Goal: Transaction & Acquisition: Purchase product/service

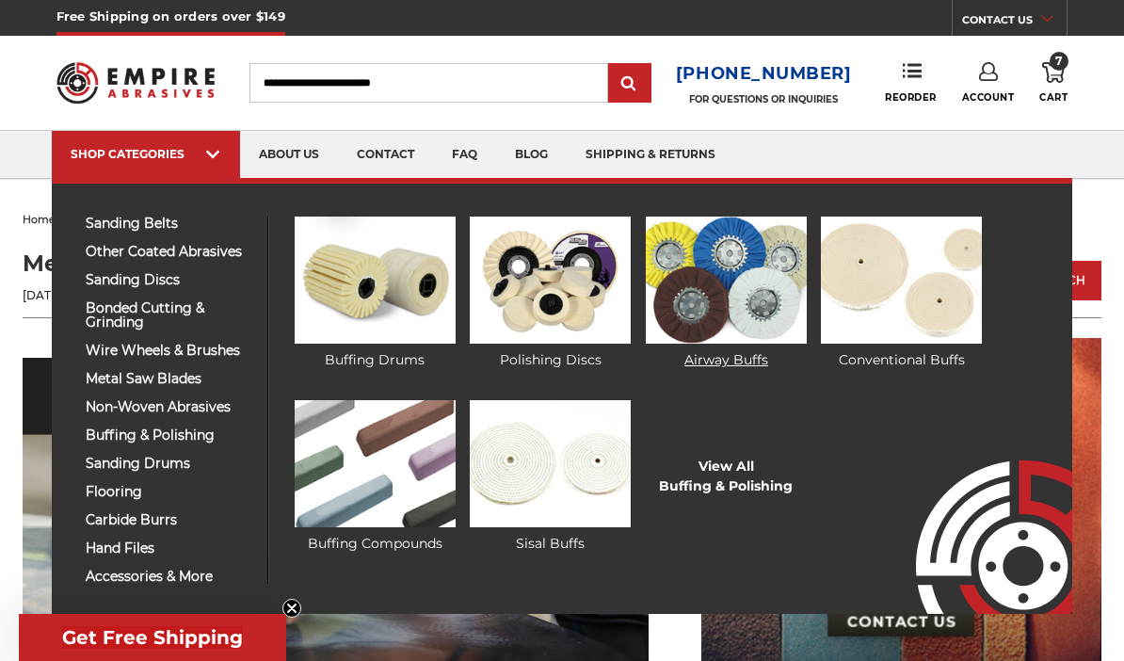
click at [708, 298] on img at bounding box center [726, 280] width 161 height 127
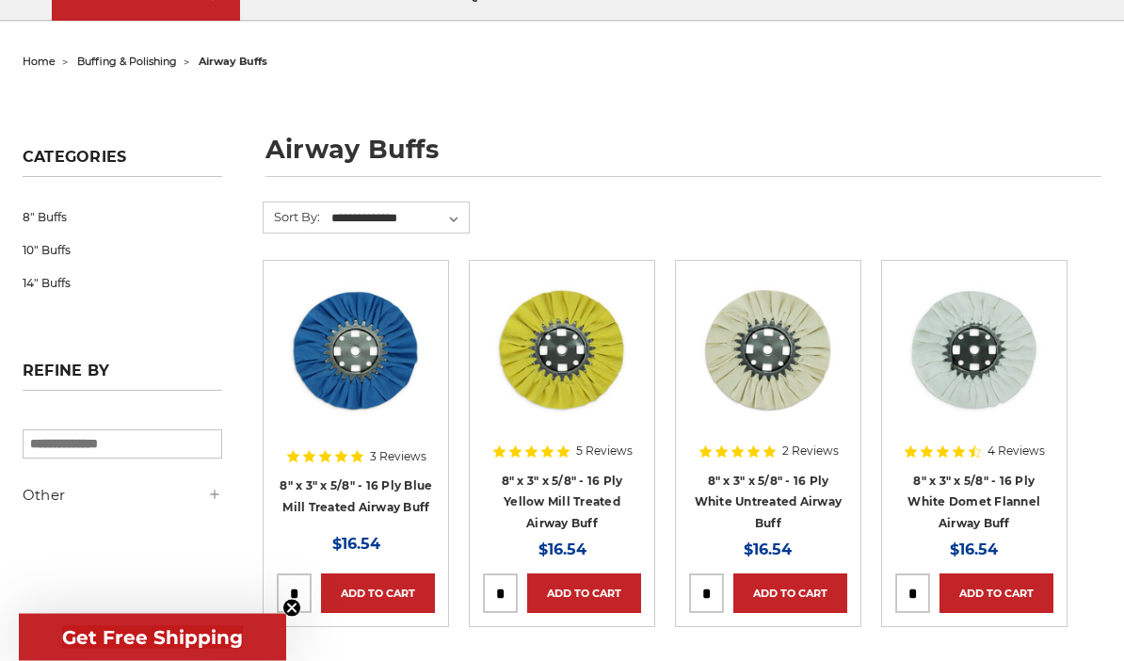
scroll to position [129, 0]
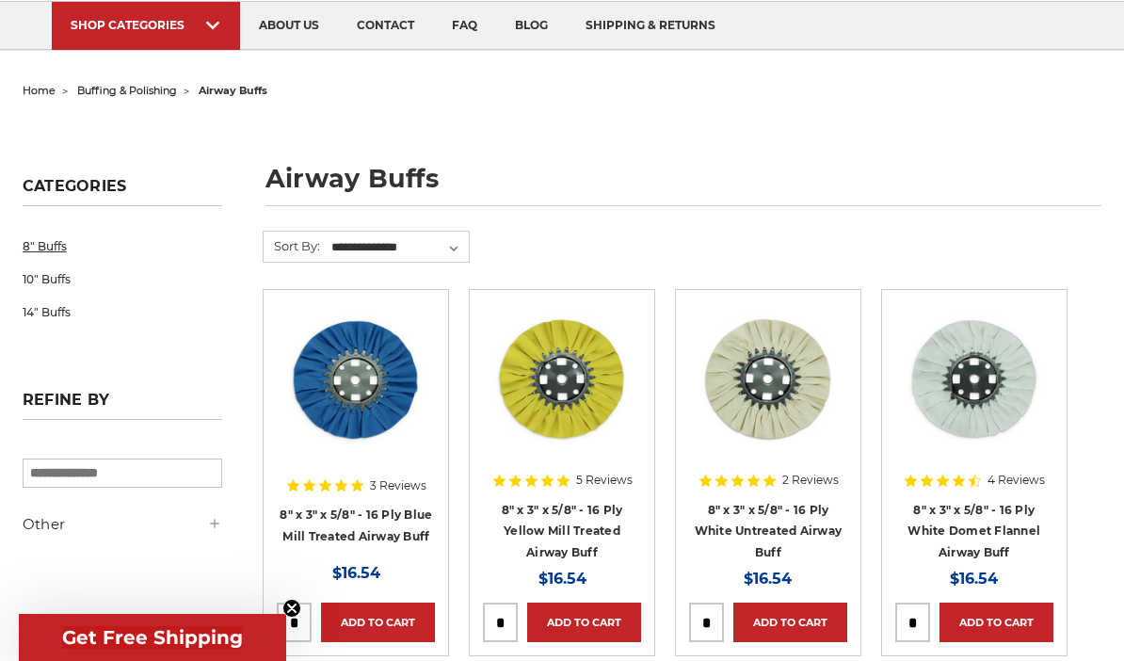
click at [38, 245] on link "8" Buffs" at bounding box center [123, 246] width 200 height 33
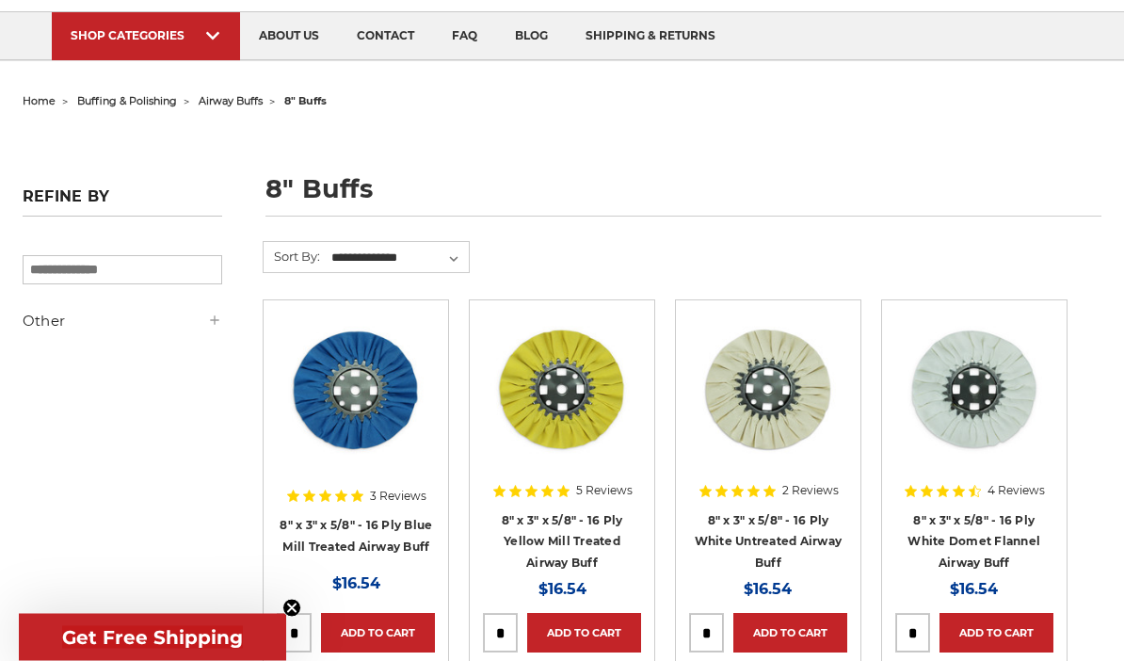
scroll to position [75, 0]
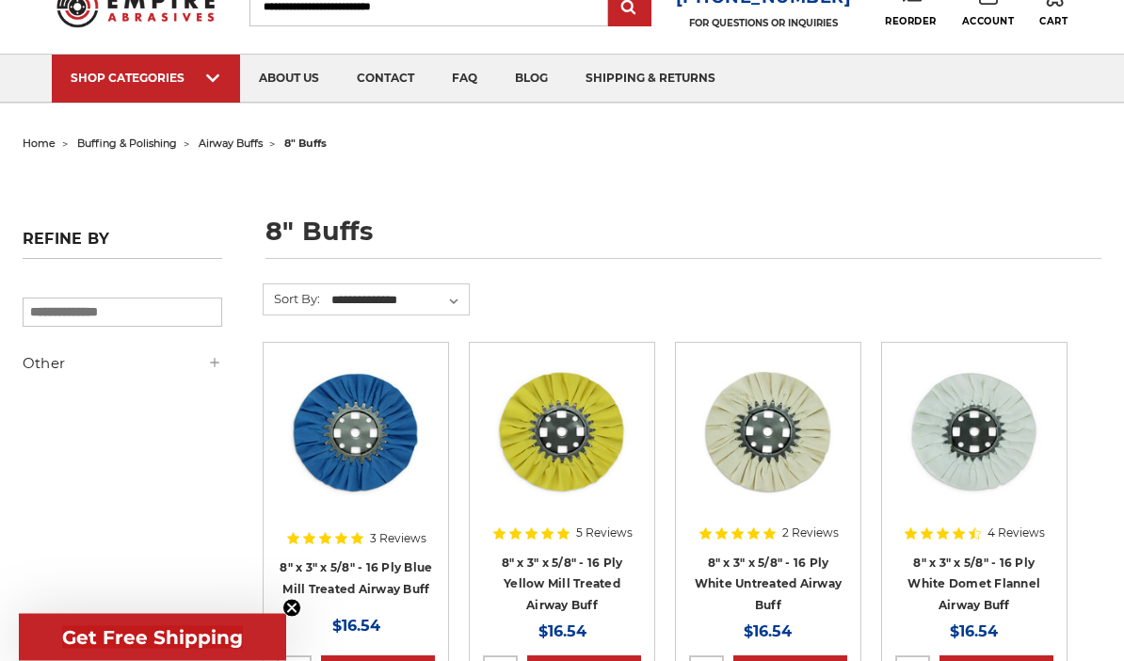
click at [121, 139] on span "buffing & polishing" at bounding box center [127, 143] width 100 height 13
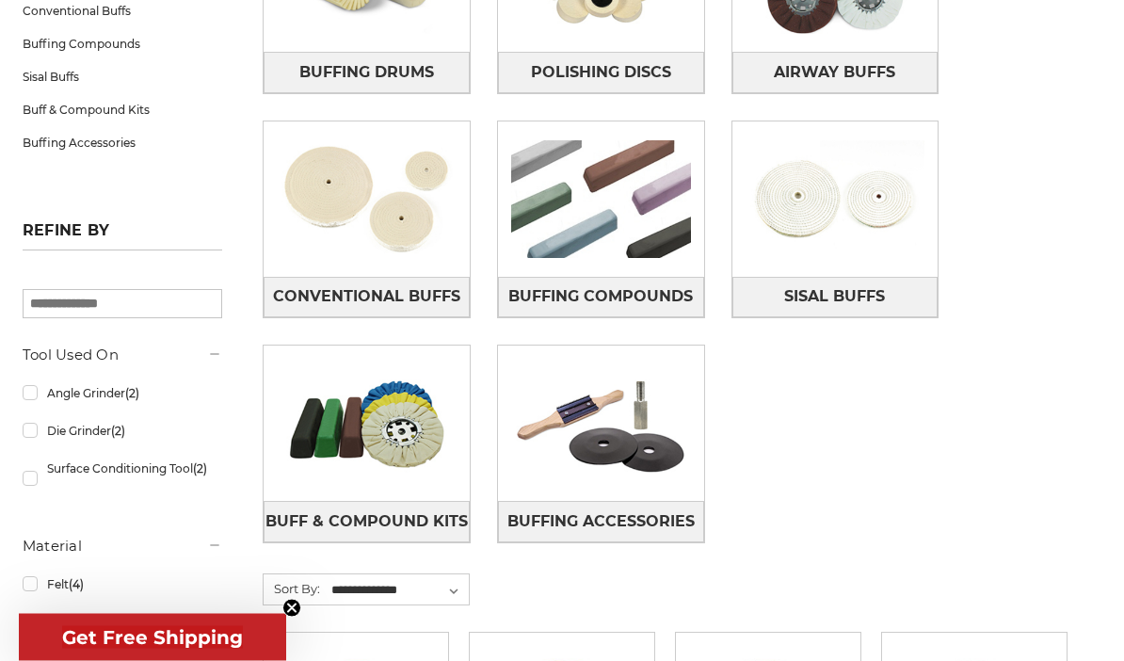
scroll to position [463, 0]
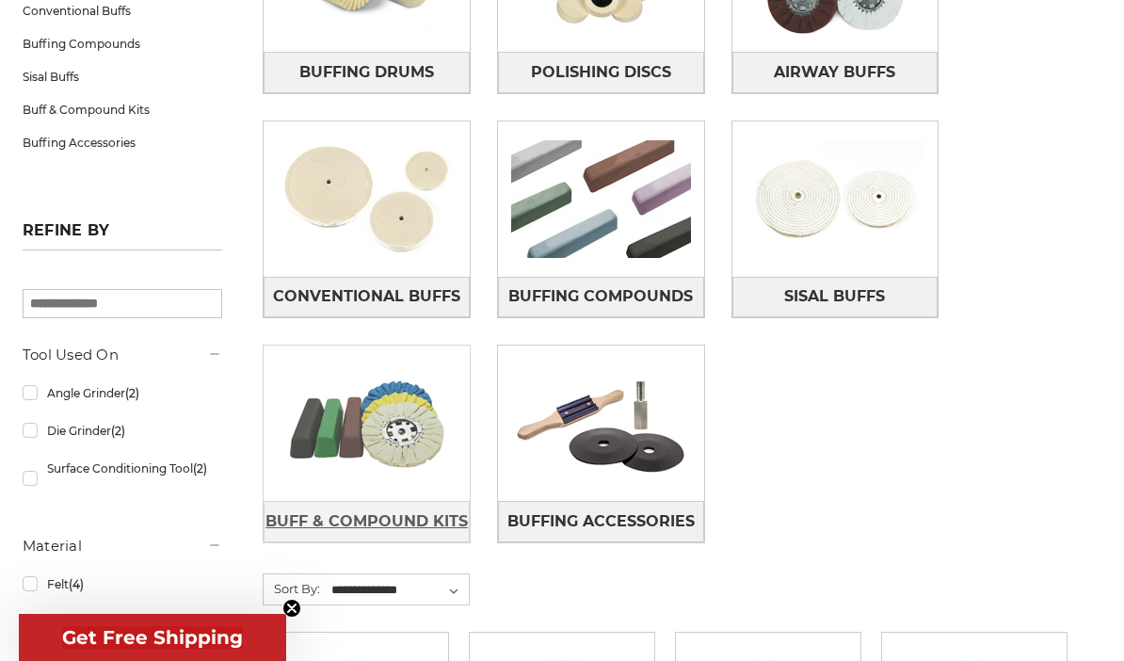
click at [302, 524] on span "Buff & Compound Kits" at bounding box center [367, 522] width 202 height 32
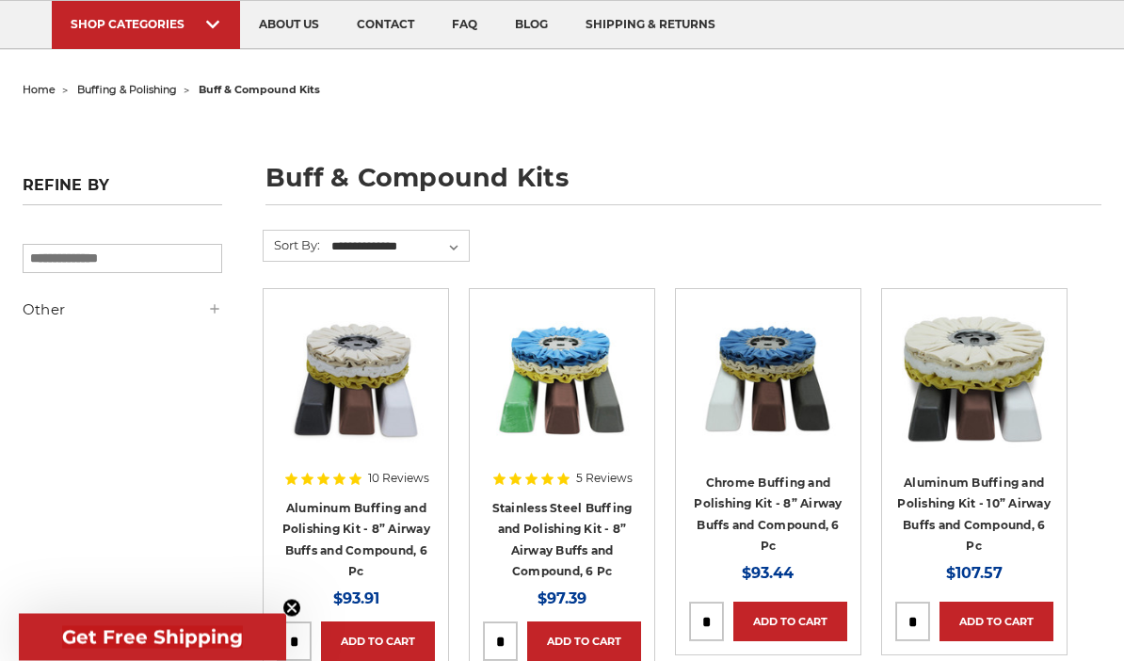
scroll to position [131, 0]
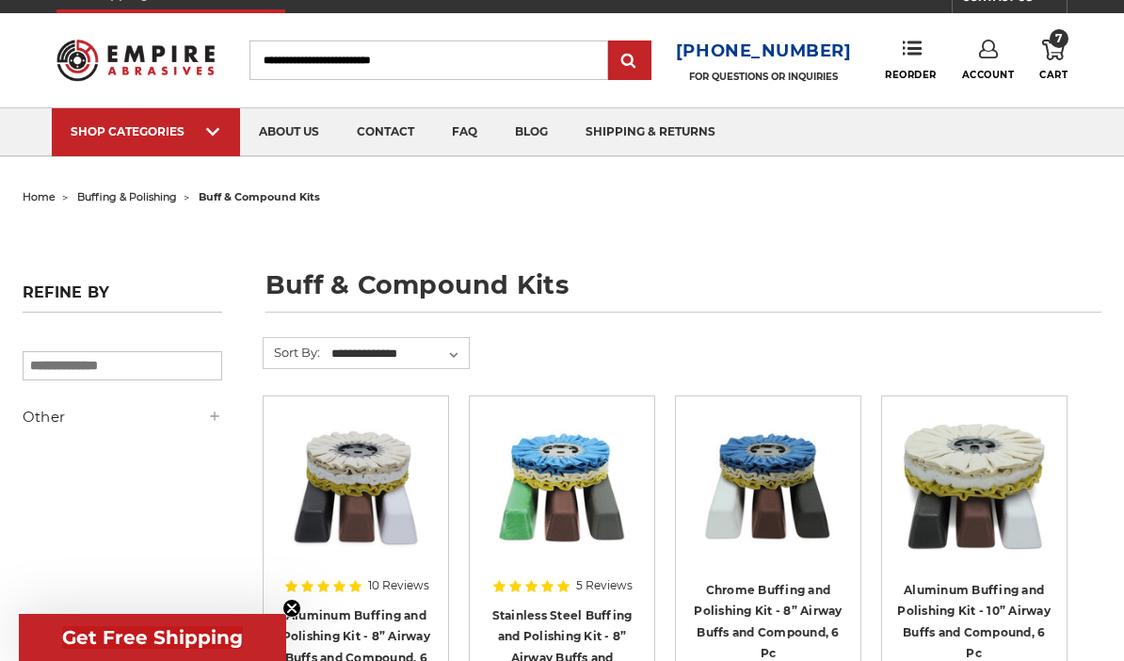
scroll to position [0, 0]
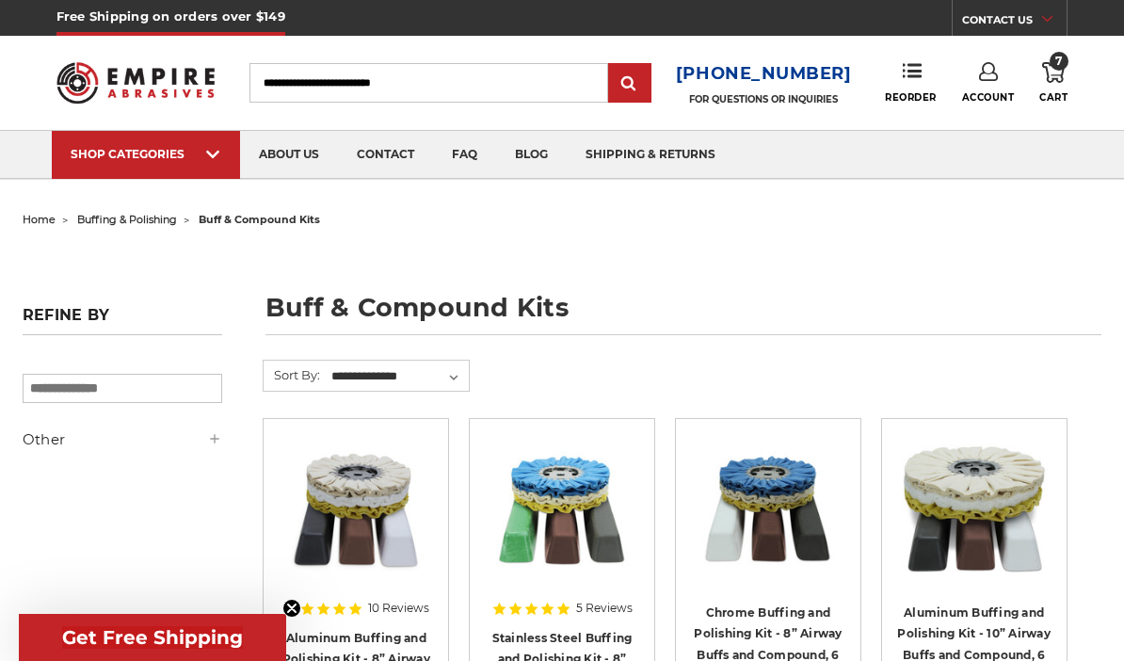
click at [129, 216] on span "buffing & polishing" at bounding box center [127, 219] width 100 height 13
click at [112, 216] on span "buffing & polishing" at bounding box center [127, 219] width 100 height 13
click at [207, 499] on aside "Refine by × Browse by Choose Your Grit, Grit & more Hide Filters Show Filters O…" at bounding box center [121, 414] width 219 height 235
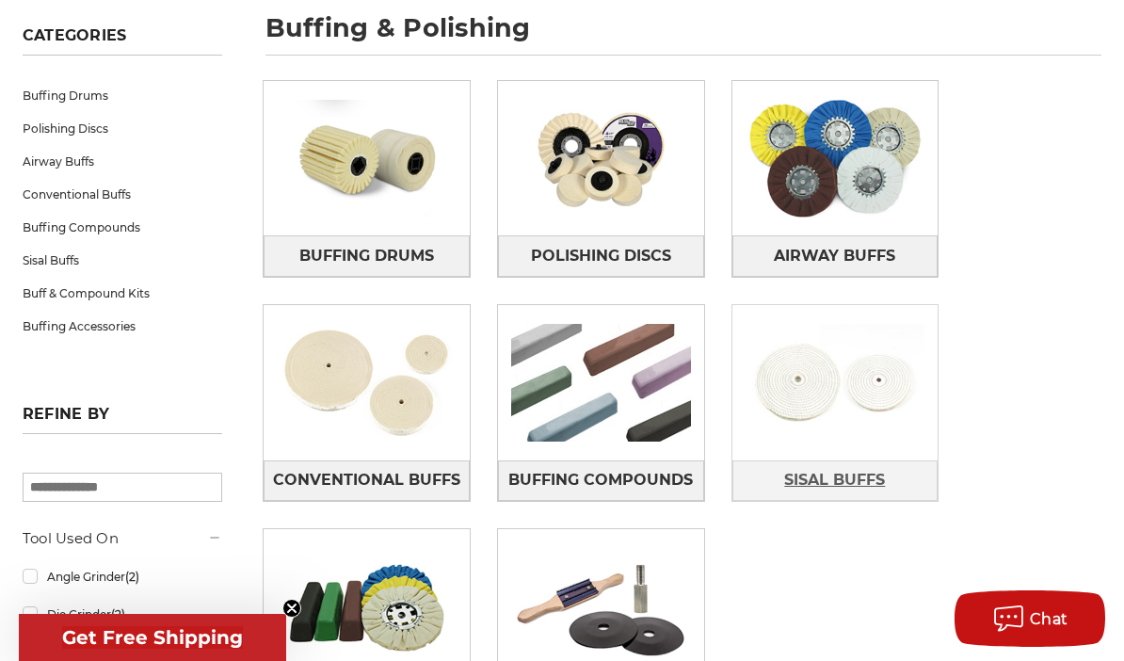
click at [797, 487] on span "Sisal Buffs" at bounding box center [834, 480] width 101 height 32
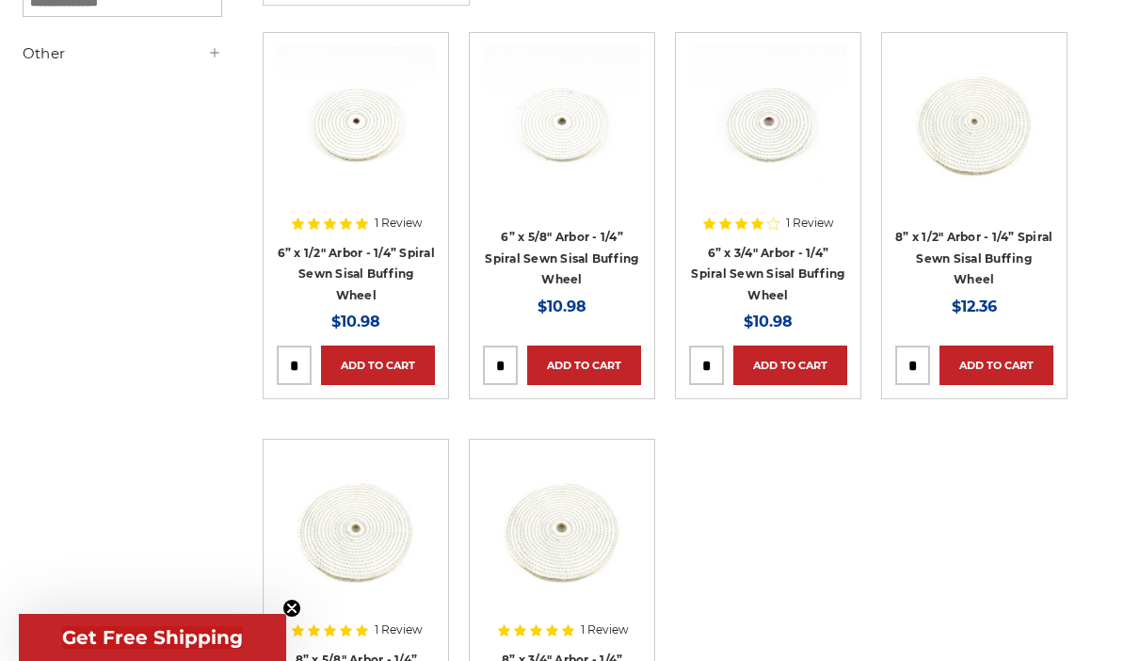
scroll to position [323, 0]
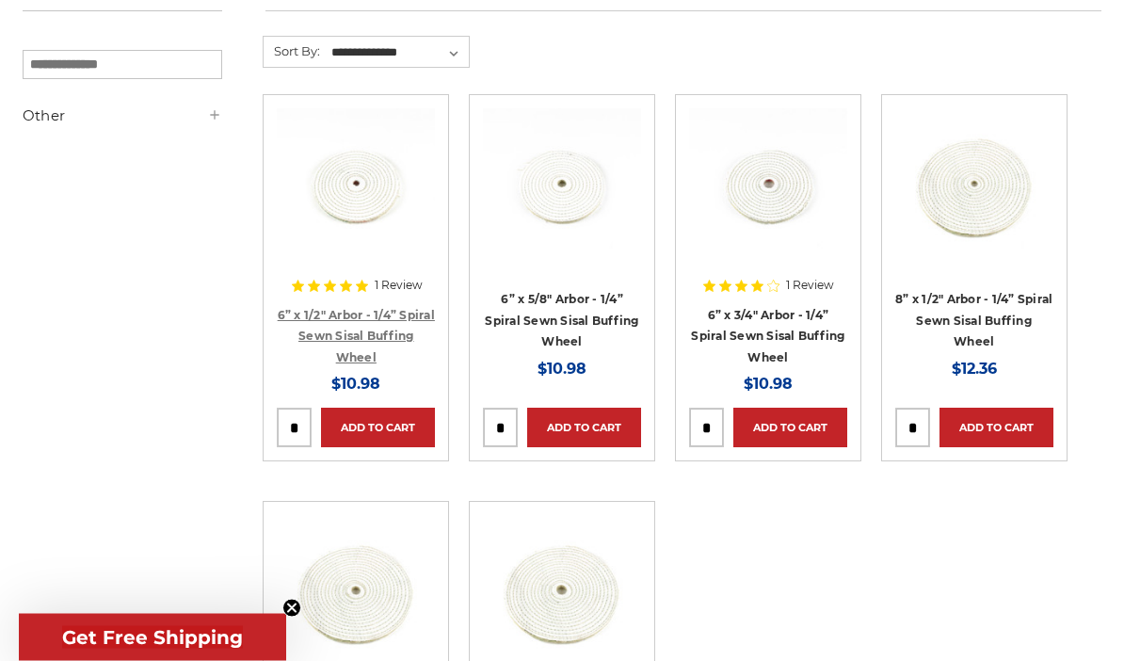
click at [334, 329] on link "6” x 1/2" Arbor - 1/4” Spiral Sewn Sisal Buffing Wheel" at bounding box center [356, 337] width 157 height 56
click at [338, 337] on link "6” x 1/2" Arbor - 1/4” Spiral Sewn Sisal Buffing Wheel" at bounding box center [356, 337] width 157 height 56
